Goal: Transaction & Acquisition: Register for event/course

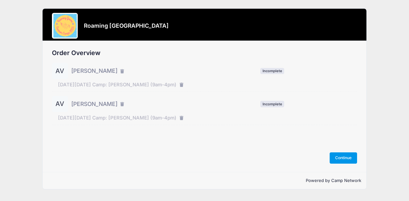
click at [337, 155] on button "Continue" at bounding box center [344, 158] width 28 height 11
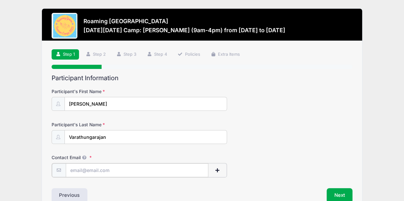
click at [100, 169] on input "Contact Email" at bounding box center [137, 171] width 143 height 14
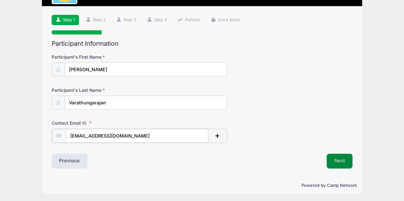
type input "[EMAIL_ADDRESS][DOMAIN_NAME]"
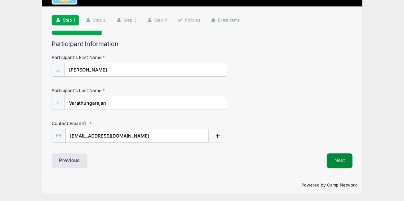
click at [343, 156] on button "Next" at bounding box center [340, 161] width 26 height 15
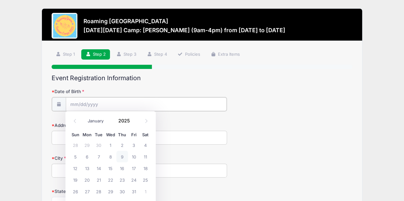
click at [130, 99] on input "Date of Birth" at bounding box center [146, 104] width 161 height 14
click at [85, 102] on input "Date of Birth" at bounding box center [146, 104] width 161 height 14
click at [70, 104] on input "Date of Birth" at bounding box center [146, 104] width 161 height 14
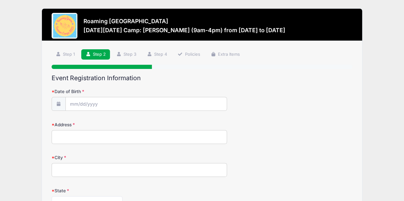
drag, startPoint x: 100, startPoint y: 94, endPoint x: 91, endPoint y: 101, distance: 11.3
click at [95, 98] on div "Date of Birth" at bounding box center [202, 99] width 301 height 23
click at [55, 103] on span at bounding box center [59, 104] width 14 height 14
click at [61, 103] on icon at bounding box center [58, 104] width 5 height 4
click at [72, 107] on input "Date of Birth" at bounding box center [146, 104] width 161 height 14
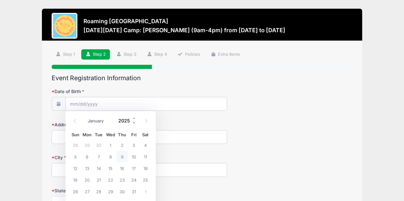
click at [127, 121] on input "2025" at bounding box center [125, 121] width 21 height 10
click at [134, 118] on span at bounding box center [134, 118] width 5 height 5
click at [133, 122] on span at bounding box center [134, 123] width 5 height 5
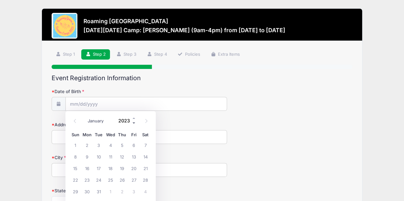
click at [133, 122] on span at bounding box center [134, 123] width 5 height 5
type input "2019"
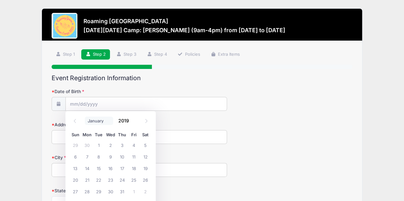
click at [95, 122] on select "January February March April May June July August September October November De…" at bounding box center [99, 121] width 29 height 8
select select "3"
click at [85, 117] on select "January February March April May June July August September October November De…" at bounding box center [99, 121] width 29 height 8
click at [97, 122] on select "January February March April May June July August September October November De…" at bounding box center [99, 121] width 29 height 8
click at [133, 123] on span at bounding box center [134, 123] width 5 height 5
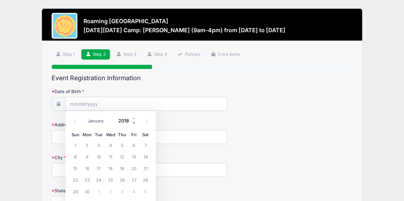
click at [133, 123] on span at bounding box center [134, 123] width 5 height 5
type input "2015"
click at [97, 123] on select "January February March April May June July August September October November De…" at bounding box center [99, 121] width 29 height 8
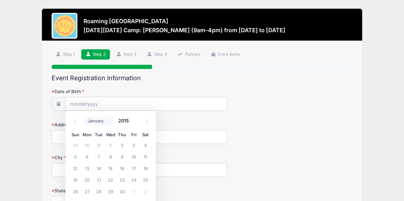
select select "2"
click at [85, 117] on select "January February March April May June July August September October November De…" at bounding box center [99, 121] width 29 height 8
click at [144, 158] on span "14" at bounding box center [146, 157] width 12 height 12
type input "03/14/2015"
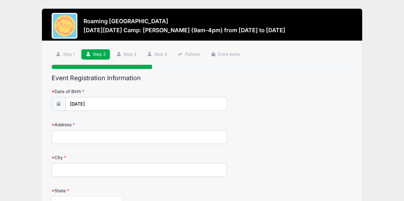
click at [124, 131] on input "Address" at bounding box center [140, 137] width 176 height 14
type input "[STREET_ADDRESS][PERSON_NAME]"
type input "[GEOGRAPHIC_DATA]"
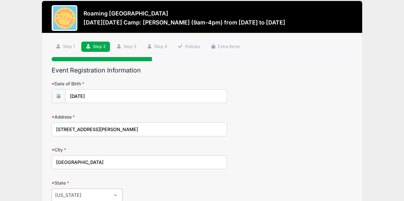
select select "CO"
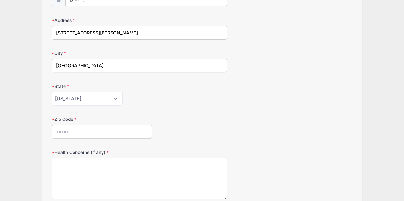
click at [84, 125] on input "Zip Code" at bounding box center [102, 132] width 100 height 14
type input "80238"
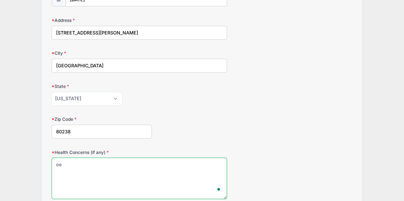
type textarea "o"
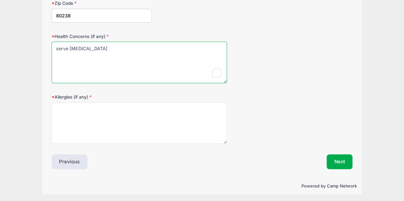
type textarea "serve peanut allergy"
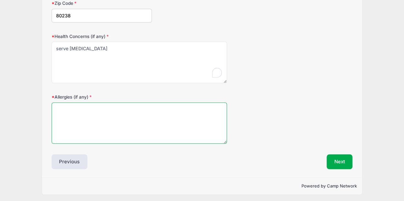
click at [101, 113] on textarea "Allergies (if any)" at bounding box center [140, 124] width 176 height 42
type textarea "peanuts"
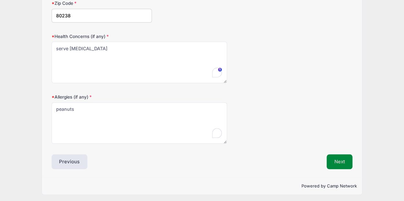
click at [335, 158] on button "Next" at bounding box center [340, 161] width 26 height 15
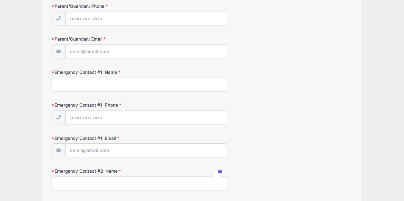
scroll to position [0, 0]
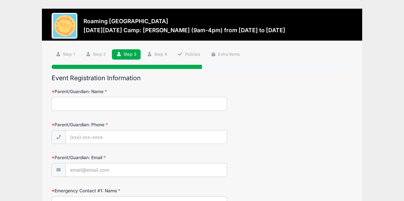
click at [131, 101] on input "Parent/Guardian: Name" at bounding box center [140, 104] width 176 height 14
type input "[PERSON_NAME]"
click at [137, 132] on input "Parent/Guardian: Phone" at bounding box center [146, 138] width 161 height 14
type input "[PHONE_NUMBER]"
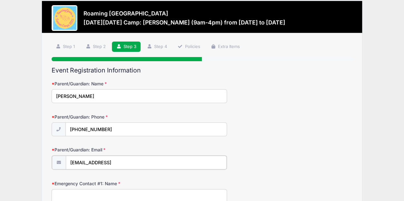
click at [161, 163] on input "jennamvara@gmail.ocm" at bounding box center [146, 163] width 161 height 14
type input "[EMAIL_ADDRESS][DOMAIN_NAME]"
type input "David Vara"
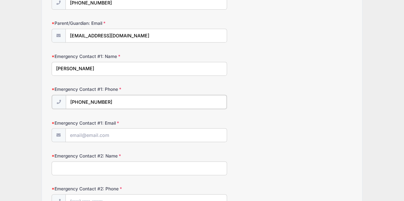
type input "[PHONE_NUMBER]"
type input "[PERSON_NAME]"
type input "3"
type input "8"
click at [147, 132] on input "[PERSON_NAME]" at bounding box center [146, 135] width 161 height 14
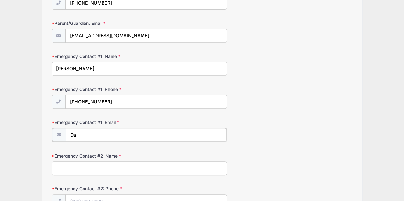
type input "D"
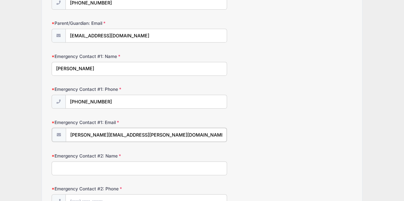
type input "dave.vara@gmail.com"
type input "[PERSON_NAME]"
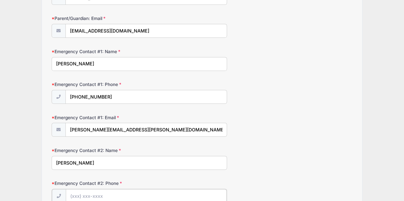
type input "(3"
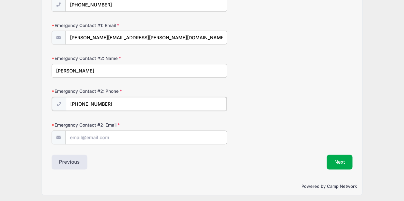
type input "[PHONE_NUMBER]"
click at [95, 136] on input "Emergency Contact #2: Email" at bounding box center [146, 137] width 161 height 14
type input "[EMAIL_ADDRESS][DOMAIN_NAME]"
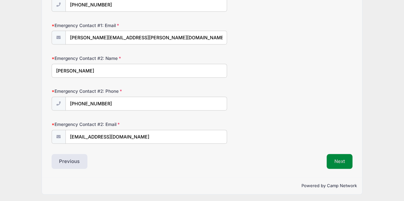
click at [333, 157] on button "Next" at bounding box center [340, 161] width 26 height 15
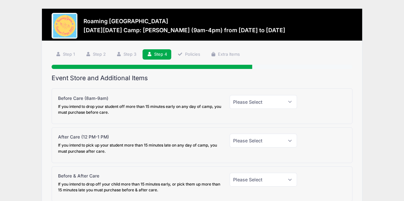
scroll to position [32, 0]
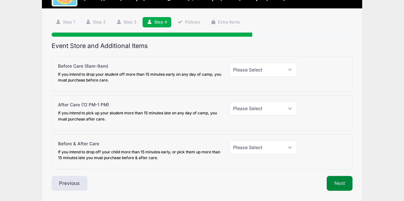
click at [339, 186] on button "Next" at bounding box center [340, 183] width 26 height 15
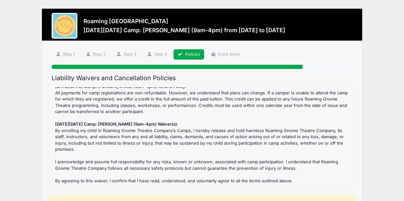
scroll to position [112, 0]
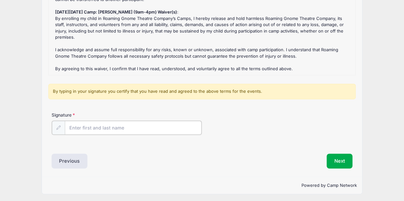
click at [121, 122] on input "Signature" at bounding box center [133, 128] width 137 height 14
type input "[PERSON_NAME]"
click at [331, 162] on button "Next" at bounding box center [340, 160] width 26 height 15
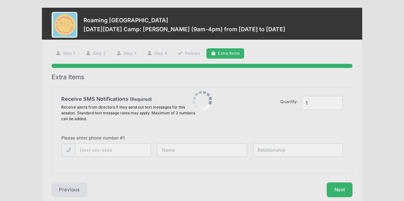
scroll to position [0, 0]
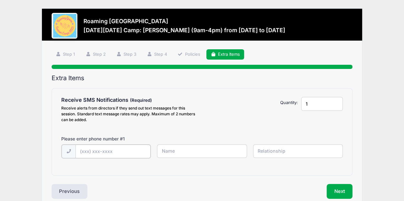
click at [100, 154] on input "text" at bounding box center [112, 152] width 75 height 14
type input "[PHONE_NUMBER]"
type input "[PERSON_NAME]"
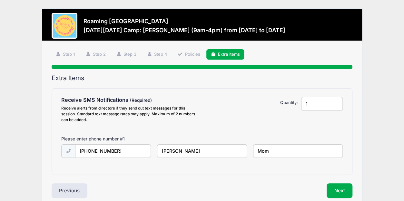
type input "Mom"
click at [184, 153] on input "[PERSON_NAME]" at bounding box center [202, 151] width 90 height 14
click at [190, 152] on input "[PERSON_NAME]" at bounding box center [202, 151] width 90 height 14
type input "[PERSON_NAME]"
click at [343, 184] on button "Next" at bounding box center [340, 191] width 26 height 15
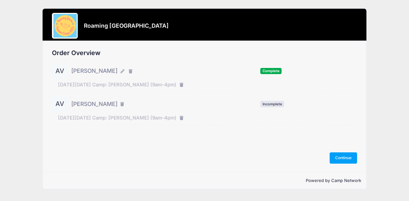
click at [117, 103] on span "Alexander Varathungarajan" at bounding box center [94, 104] width 46 height 8
click at [62, 103] on div "AV" at bounding box center [60, 104] width 16 height 16
click at [275, 103] on span "Incomplete" at bounding box center [272, 104] width 24 height 6
click at [338, 156] on button "Continue" at bounding box center [344, 158] width 28 height 11
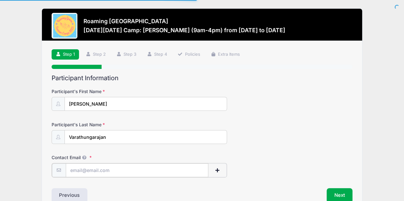
click at [124, 166] on input "Contact Email" at bounding box center [137, 171] width 143 height 14
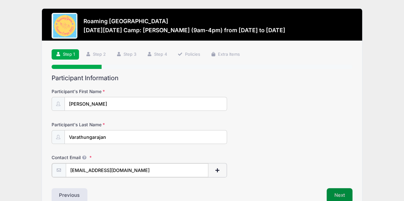
type input "[EMAIL_ADDRESS][DOMAIN_NAME]"
click at [330, 193] on button "Next" at bounding box center [340, 195] width 26 height 15
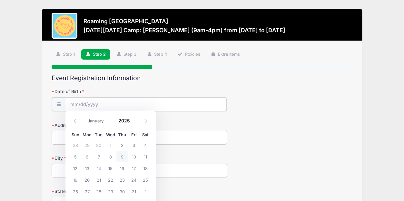
click at [126, 103] on input "Date of Birth" at bounding box center [146, 104] width 161 height 14
click at [133, 118] on span at bounding box center [134, 118] width 5 height 5
click at [133, 122] on span at bounding box center [134, 123] width 5 height 5
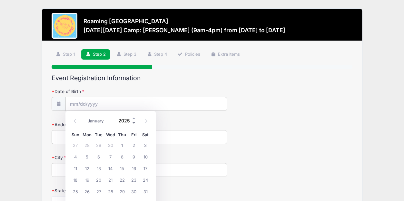
click at [133, 122] on span at bounding box center [134, 123] width 5 height 5
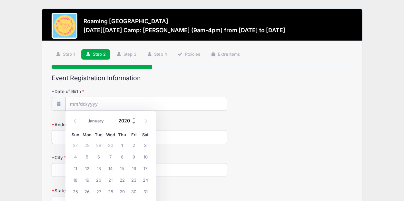
click at [133, 122] on span at bounding box center [134, 123] width 5 height 5
type input "2019"
click at [145, 156] on span "12" at bounding box center [146, 157] width 12 height 12
type input "[DATE]"
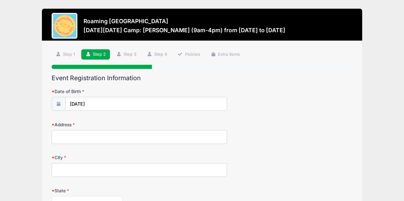
click at [104, 137] on input "Address" at bounding box center [140, 137] width 176 height 14
type input "[STREET_ADDRESS][PERSON_NAME]"
type input "[GEOGRAPHIC_DATA]"
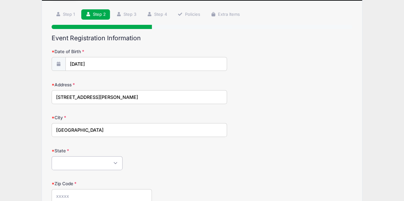
scroll to position [137, 0]
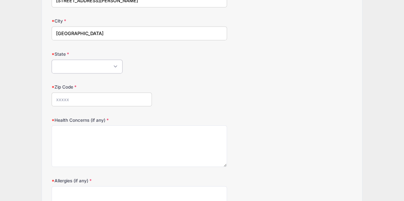
click at [79, 64] on select "[US_STATE] [US_STATE] [US_STATE] [US_STATE] [US_STATE] Armed Forces Africa Arme…" at bounding box center [87, 67] width 71 height 14
select select "CO"
click at [52, 60] on select "[US_STATE] [US_STATE] [US_STATE] [US_STATE] [US_STATE] Armed Forces Africa Arme…" at bounding box center [87, 67] width 71 height 14
click at [87, 104] on input "Zip Code" at bounding box center [102, 100] width 100 height 14
type input "80238"
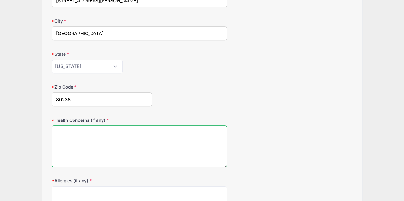
click at [78, 164] on textarea "Health Concerns (if any)" at bounding box center [140, 146] width 176 height 42
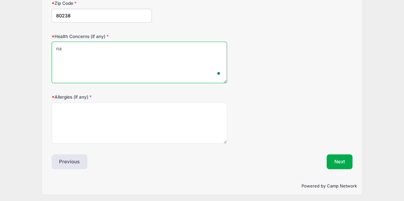
type textarea "na"
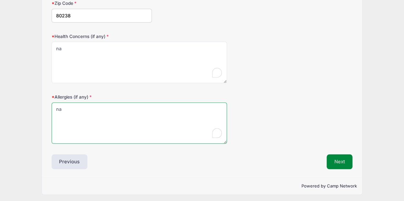
type textarea "na"
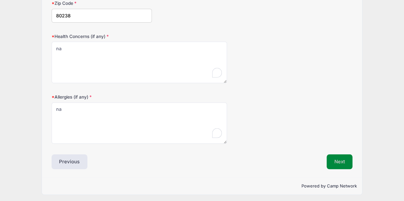
click at [332, 161] on button "Next" at bounding box center [340, 161] width 26 height 15
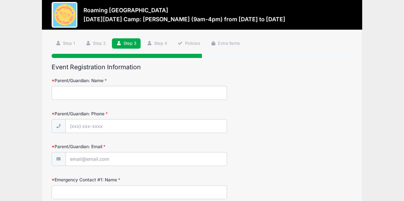
scroll to position [0, 0]
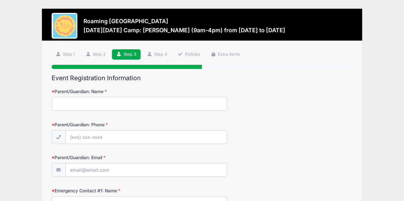
click at [126, 103] on input "Parent/Guardian: Name" at bounding box center [140, 104] width 176 height 14
type input "[PERSON_NAME]"
type input "[PHONE_NUMBER]"
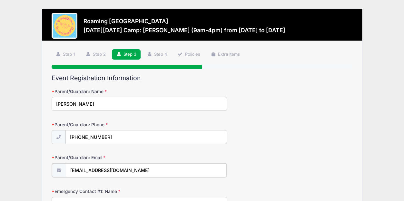
type input "[EMAIL_ADDRESS][DOMAIN_NAME]"
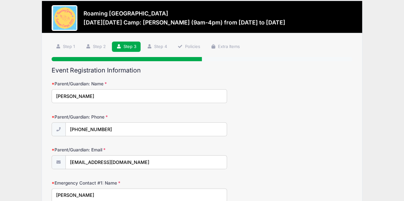
type input "[PERSON_NAME]"
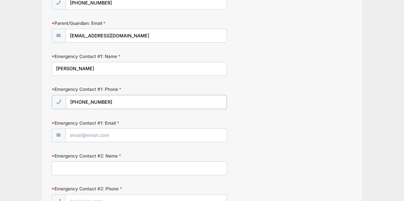
type input "[PHONE_NUMBER]"
type input "D"
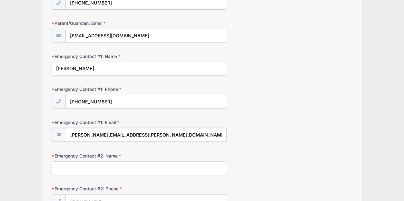
type input "[PERSON_NAME][EMAIL_ADDRESS][PERSON_NAME][DOMAIN_NAME]"
type input "3038597780"
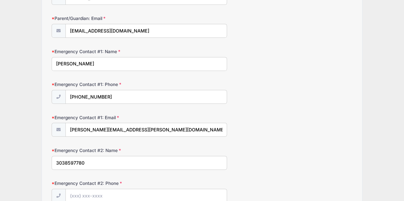
drag, startPoint x: 92, startPoint y: 158, endPoint x: 53, endPoint y: 156, distance: 39.4
click at [53, 156] on input "3038597780" at bounding box center [140, 163] width 176 height 14
type input "D"
type input "[PERSON_NAME]"
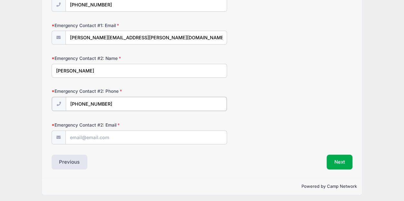
type input "[PHONE_NUMBER]"
click at [127, 136] on input "Emergency Contact #2: Email" at bounding box center [146, 137] width 161 height 14
type input "[EMAIL_ADDRESS][DOMAIN_NAME]"
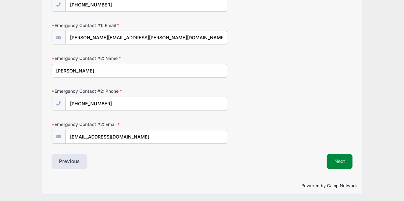
click at [325, 161] on div "Next" at bounding box center [279, 161] width 154 height 15
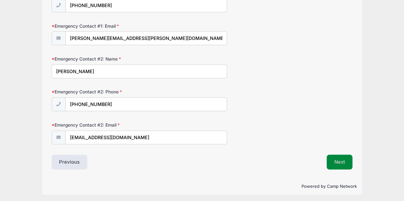
drag, startPoint x: 339, startPoint y: 165, endPoint x: 333, endPoint y: 164, distance: 5.6
click at [337, 165] on button "Next" at bounding box center [340, 162] width 26 height 15
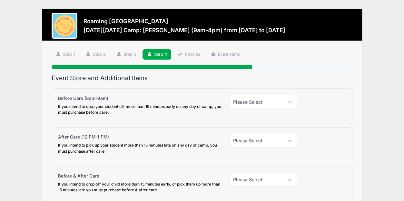
scroll to position [55, 0]
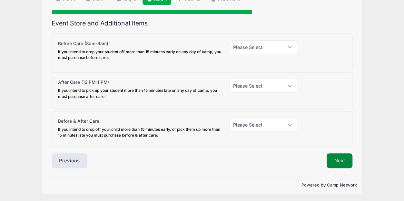
click at [339, 161] on button "Next" at bounding box center [340, 161] width 26 height 15
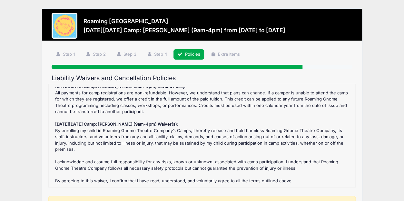
scroll to position [112, 0]
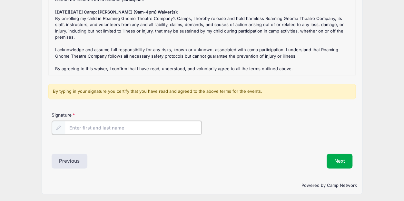
click at [133, 124] on input "Signature" at bounding box center [133, 128] width 137 height 14
type input "[PERSON_NAME]"
drag, startPoint x: 320, startPoint y: 158, endPoint x: 327, endPoint y: 158, distance: 7.7
click at [322, 158] on div "Next" at bounding box center [279, 160] width 154 height 15
click at [336, 158] on button "Next" at bounding box center [340, 160] width 26 height 15
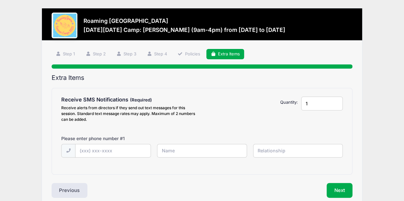
scroll to position [0, 0]
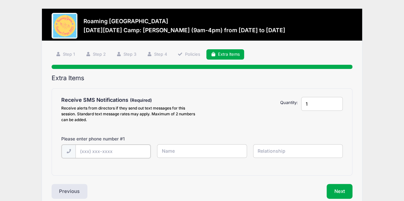
click at [108, 145] on input "text" at bounding box center [112, 152] width 75 height 14
type input "[PHONE_NUMBER]"
type input "[PERSON_NAME]"
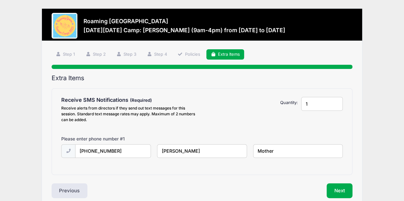
type input "Mother"
click at [334, 185] on button "Next" at bounding box center [340, 191] width 26 height 15
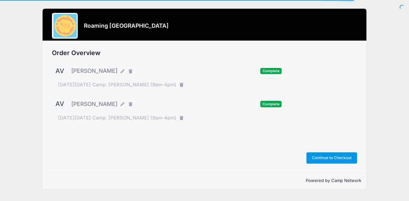
click at [331, 157] on button "Continue to Checkout" at bounding box center [331, 158] width 51 height 11
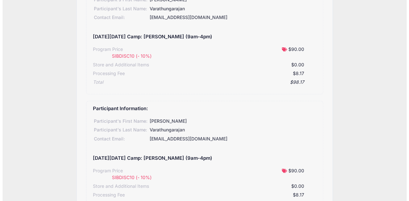
scroll to position [180, 0]
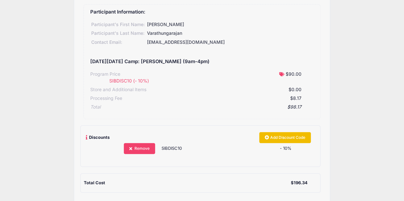
click at [281, 139] on link "Add Discount Code" at bounding box center [285, 137] width 52 height 11
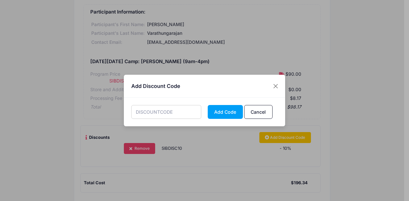
click at [183, 111] on input "text" at bounding box center [166, 112] width 70 height 14
click at [225, 105] on button "Add Code" at bounding box center [225, 112] width 35 height 14
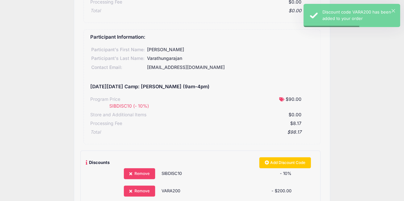
scroll to position [268, 0]
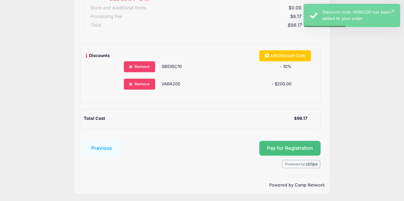
click at [287, 151] on button "Pay for Registration" at bounding box center [289, 148] width 61 height 15
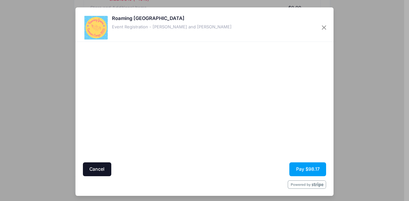
click at [107, 169] on button "Cancel" at bounding box center [97, 170] width 28 height 14
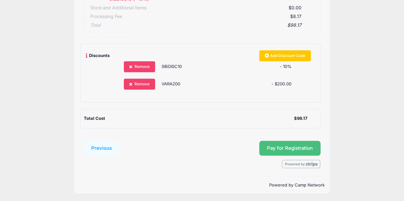
click at [306, 147] on button "Pay for Registration" at bounding box center [289, 148] width 61 height 15
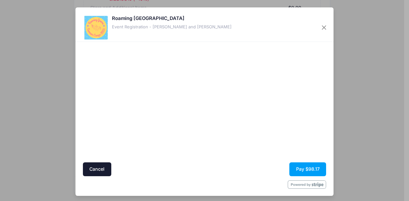
click at [57, 27] on div "Roaming Gnome Theatre Event Registration - [PERSON_NAME] and [PERSON_NAME] Canc…" at bounding box center [204, 100] width 409 height 201
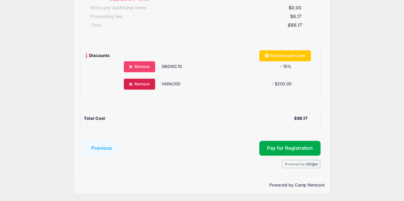
click at [127, 82] on link "Remove" at bounding box center [140, 84] width 32 height 11
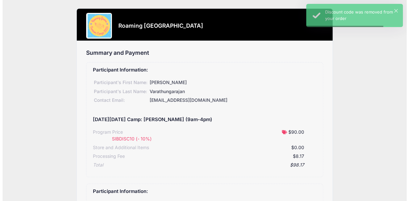
scroll to position [194, 0]
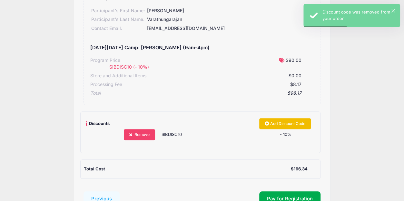
click at [278, 126] on link "Add Discount Code" at bounding box center [285, 123] width 52 height 11
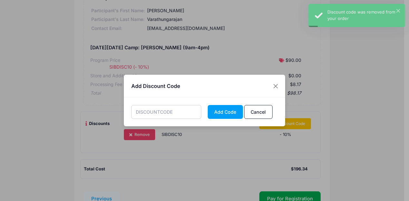
click at [174, 114] on input "text" at bounding box center [166, 112] width 70 height 14
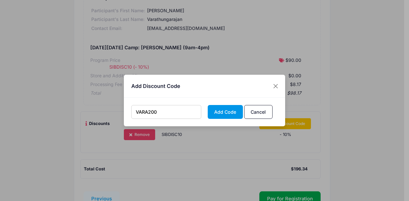
type input "VARA200"
click at [216, 111] on button "Add Code" at bounding box center [225, 112] width 35 height 14
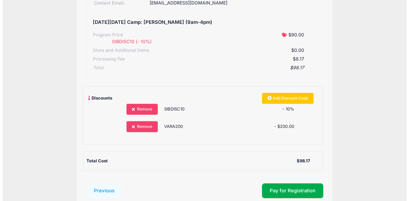
scroll to position [268, 0]
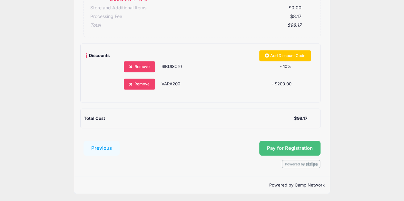
click at [274, 143] on button "Pay for Registration" at bounding box center [289, 148] width 61 height 15
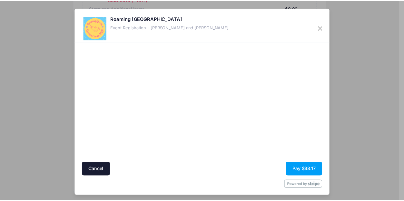
scroll to position [2, 0]
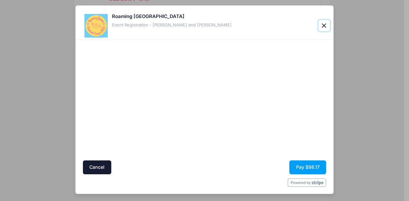
click at [325, 28] on button "Close" at bounding box center [324, 26] width 12 height 12
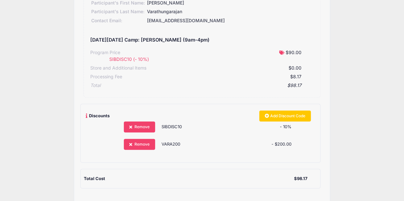
scroll to position [208, 0]
